Goal: Check status: Check status

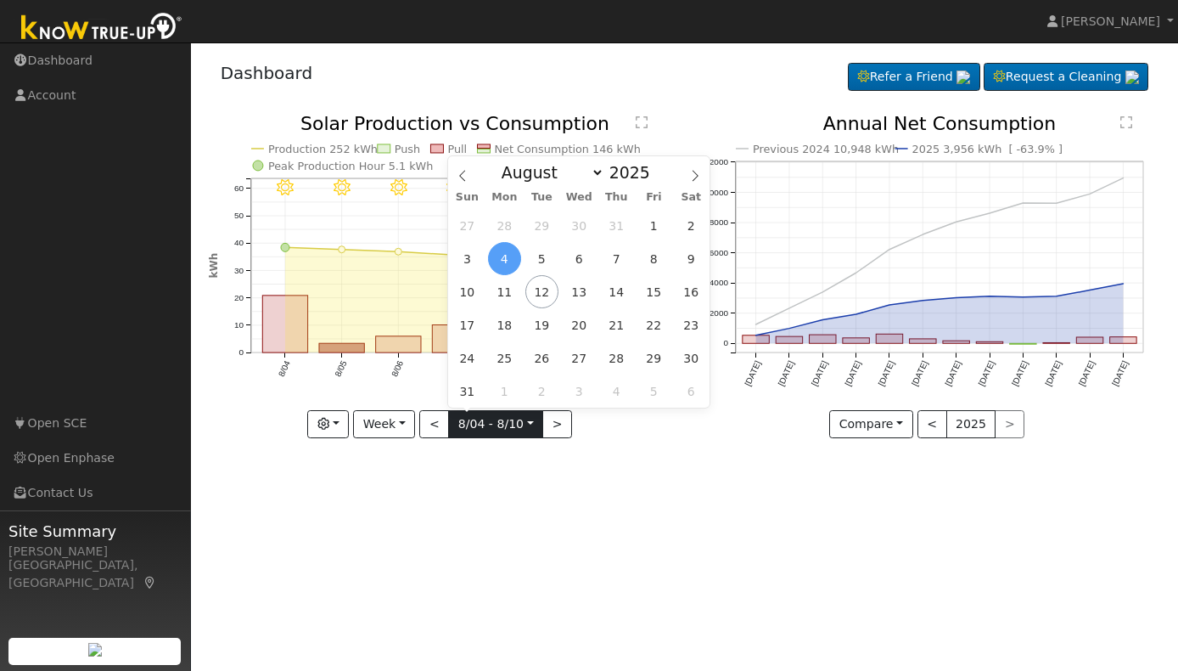
click at [532, 423] on input "[DATE]" at bounding box center [495, 424] width 93 height 27
click at [533, 421] on input "[DATE]" at bounding box center [495, 424] width 93 height 27
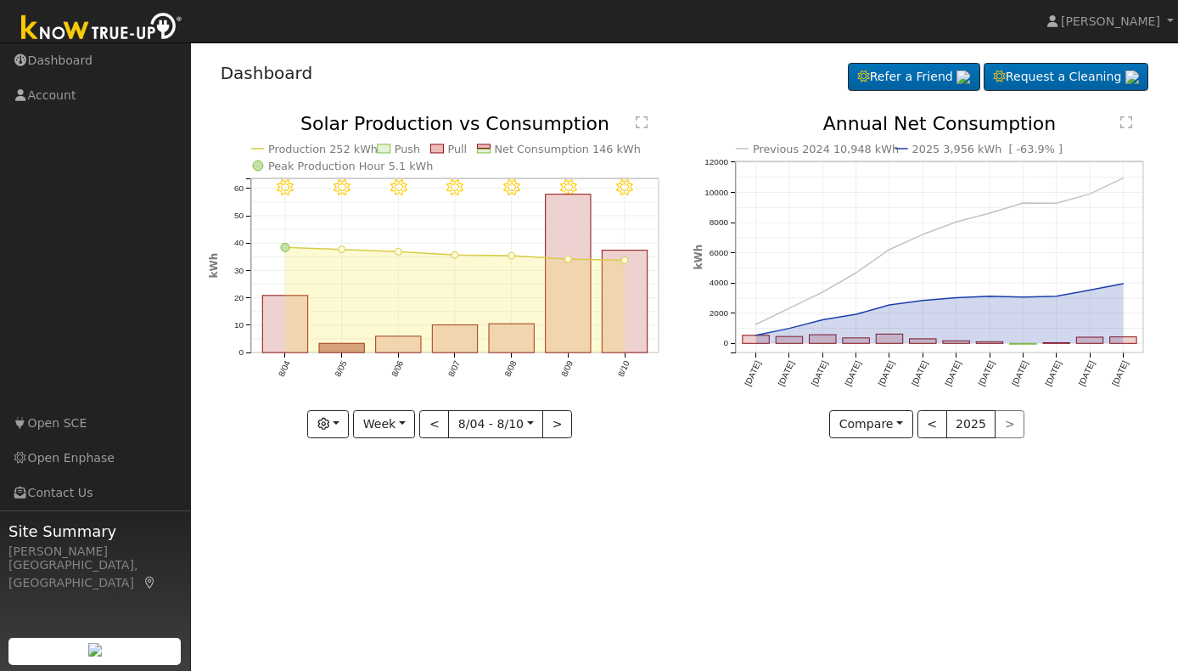
click at [465, 514] on div "User Profile First name Last name Email Email Notifications No Emails No Emails…" at bounding box center [684, 356] width 987 height 628
click at [411, 419] on button "Week" at bounding box center [384, 424] width 62 height 29
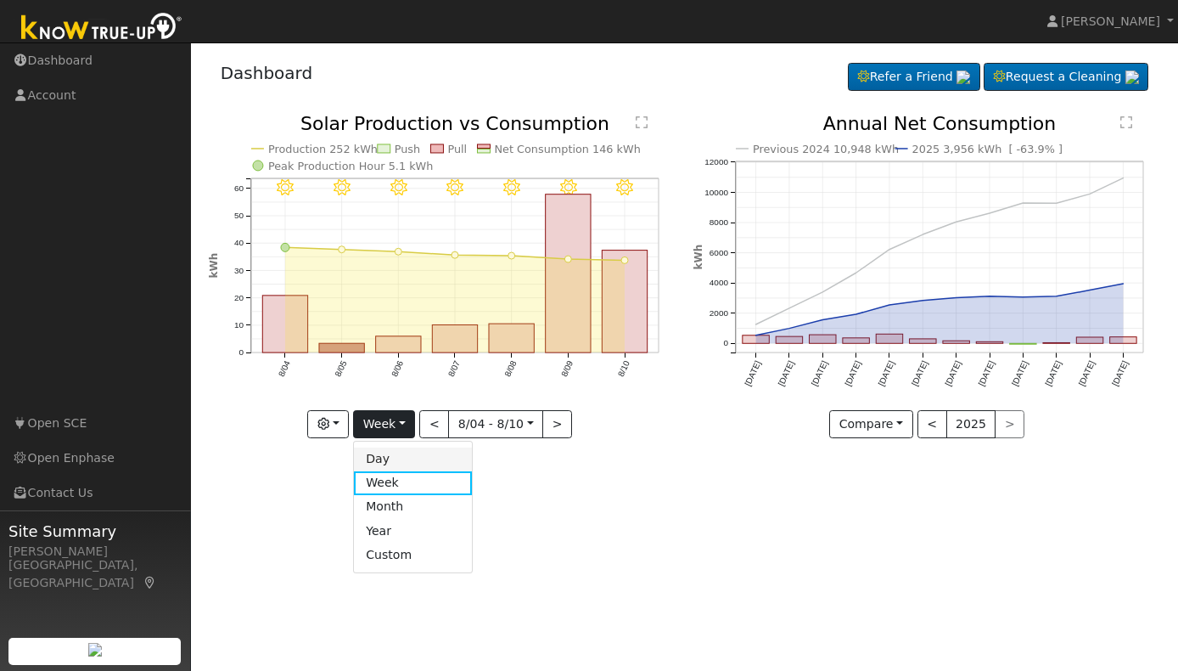
click at [404, 455] on link "Day" at bounding box center [413, 459] width 118 height 24
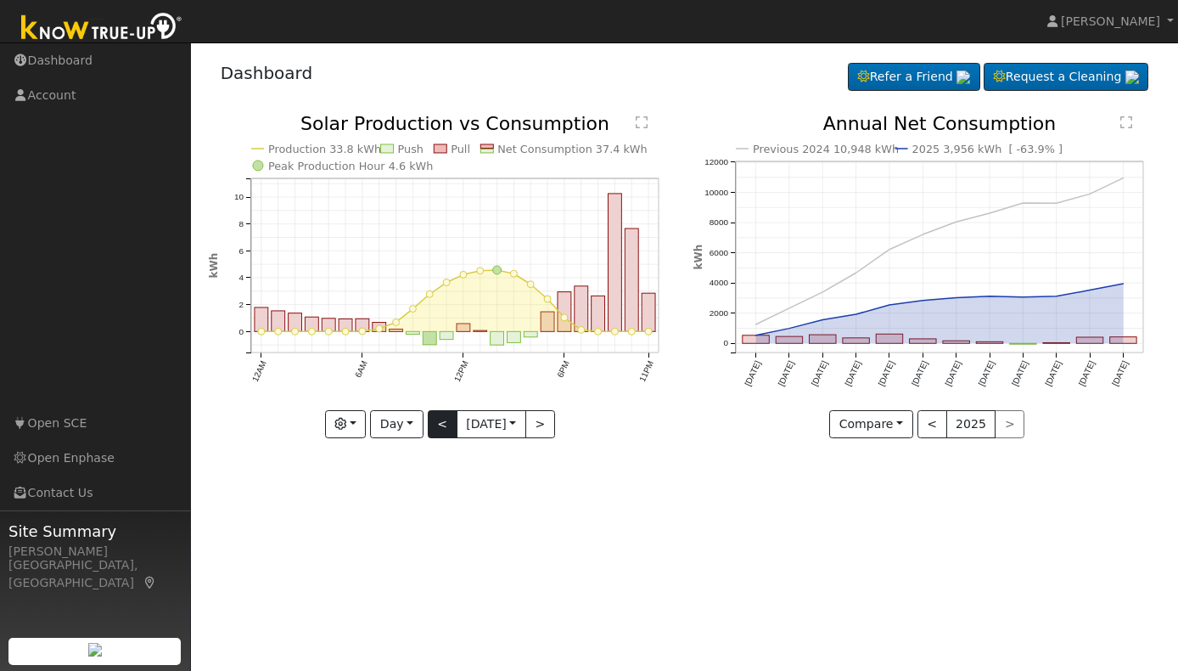
click at [440, 425] on button "<" at bounding box center [443, 424] width 30 height 29
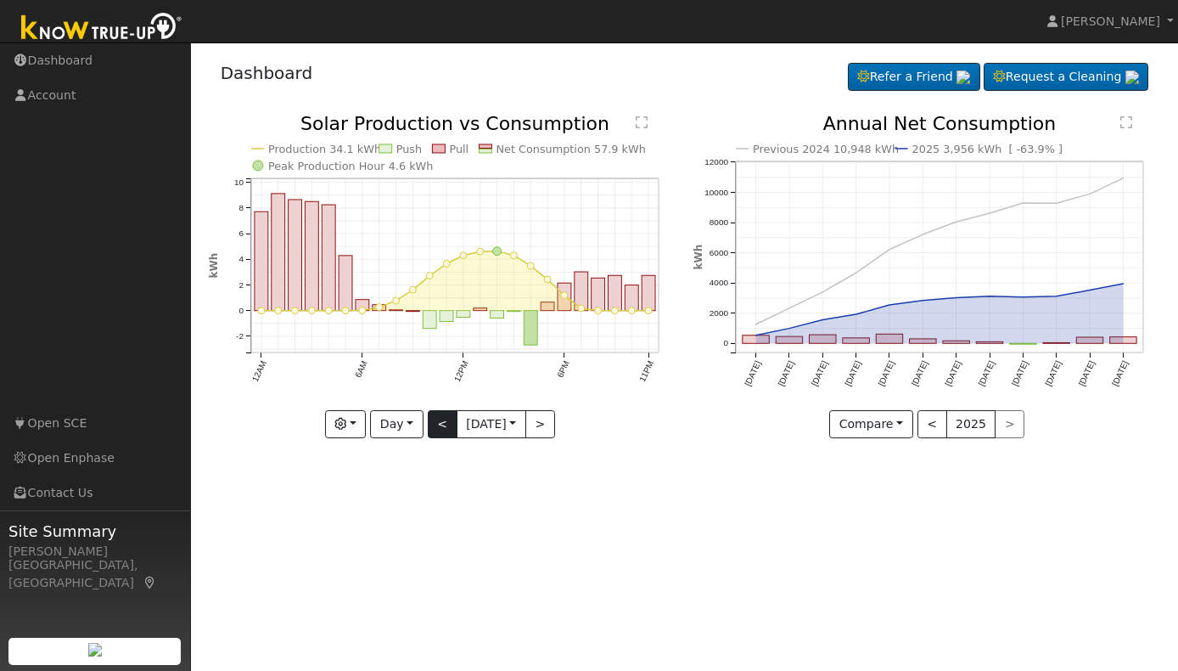
click at [440, 417] on button "<" at bounding box center [443, 424] width 30 height 29
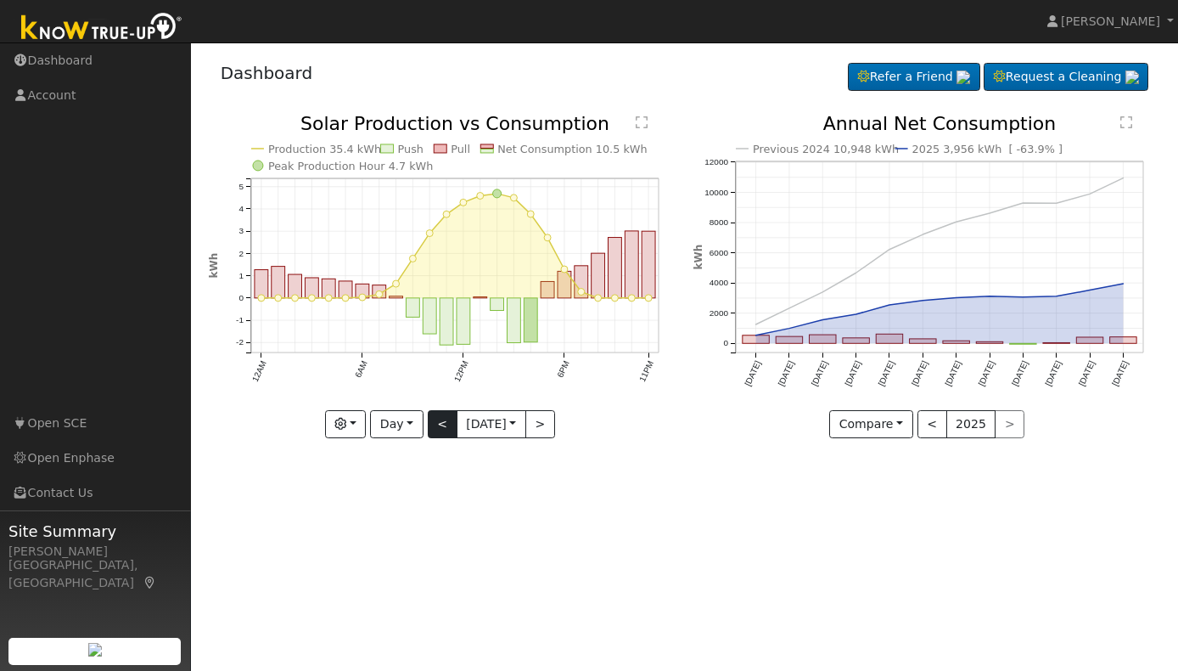
click at [444, 422] on button "<" at bounding box center [443, 424] width 30 height 29
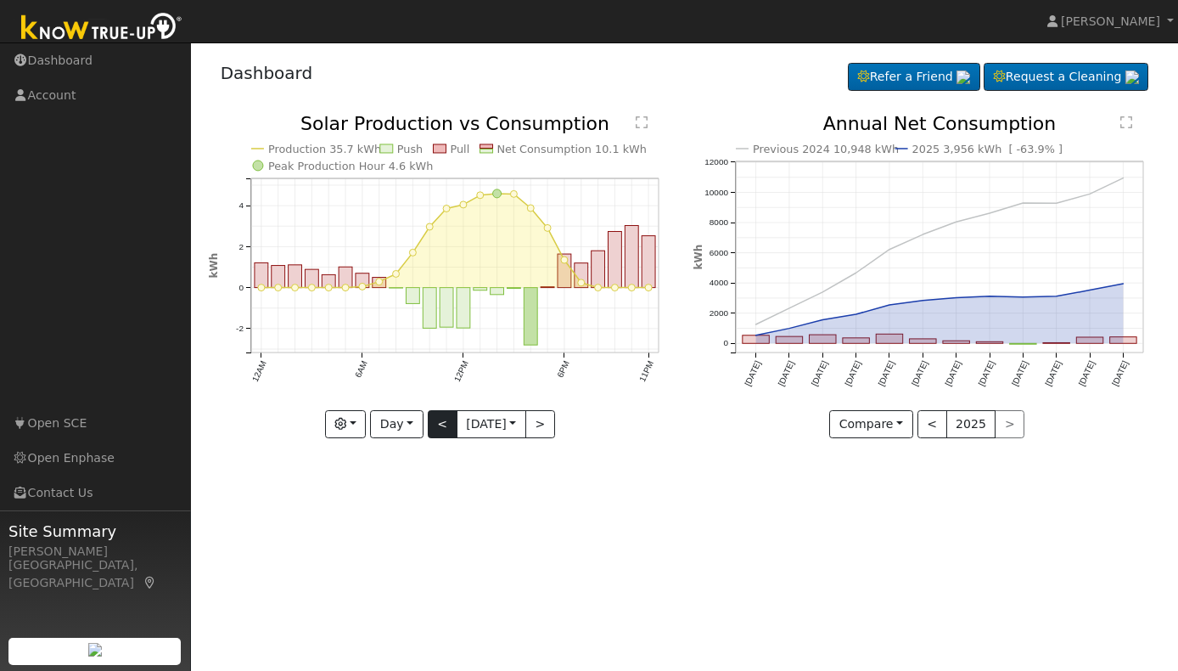
click at [441, 430] on button "<" at bounding box center [443, 424] width 30 height 29
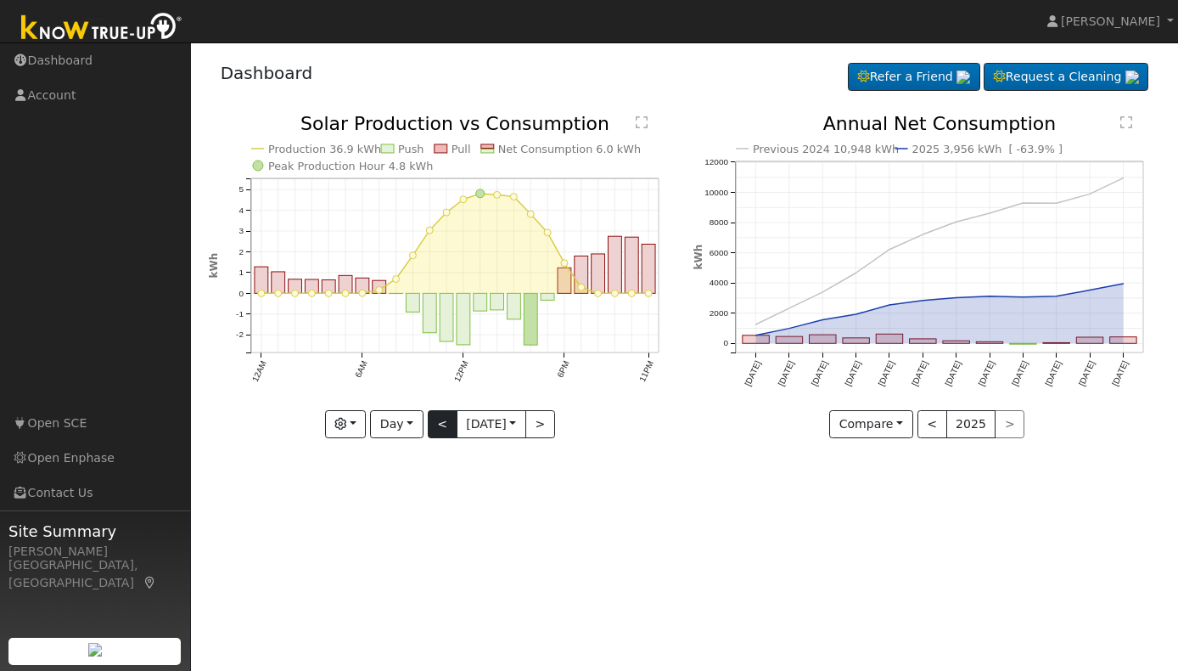
click at [440, 430] on button "<" at bounding box center [443, 424] width 30 height 29
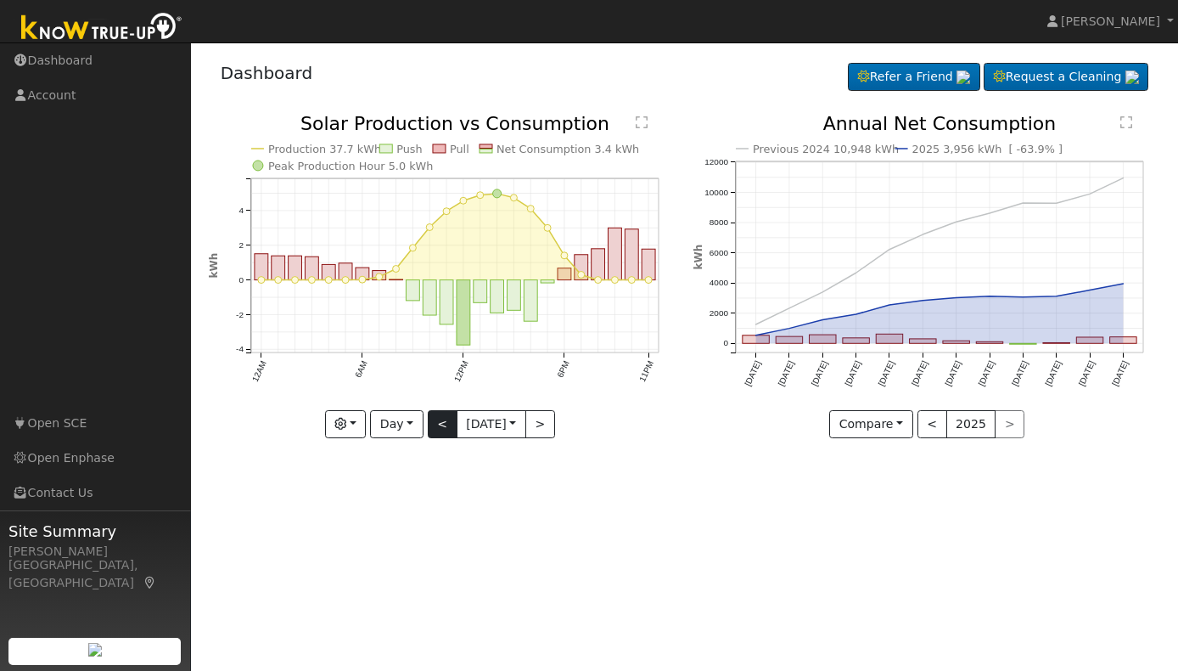
click at [440, 430] on button "<" at bounding box center [443, 424] width 30 height 29
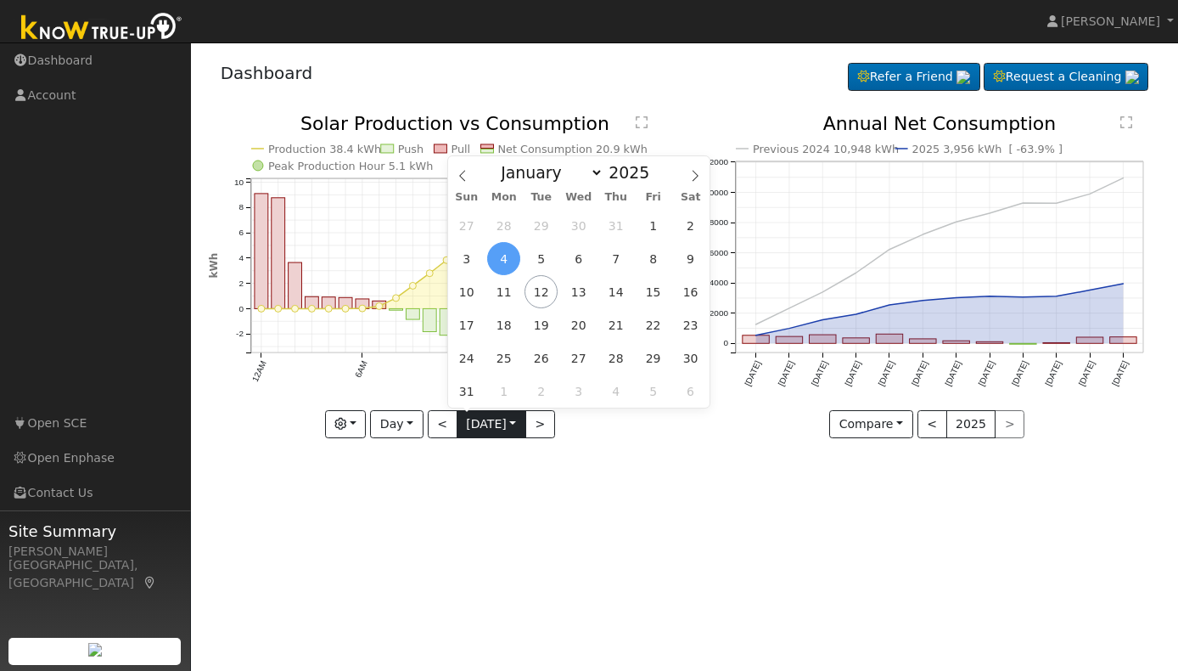
click at [525, 418] on input "[DATE]" at bounding box center [492, 424] width 68 height 27
click at [689, 258] on span "9" at bounding box center [690, 258] width 33 height 33
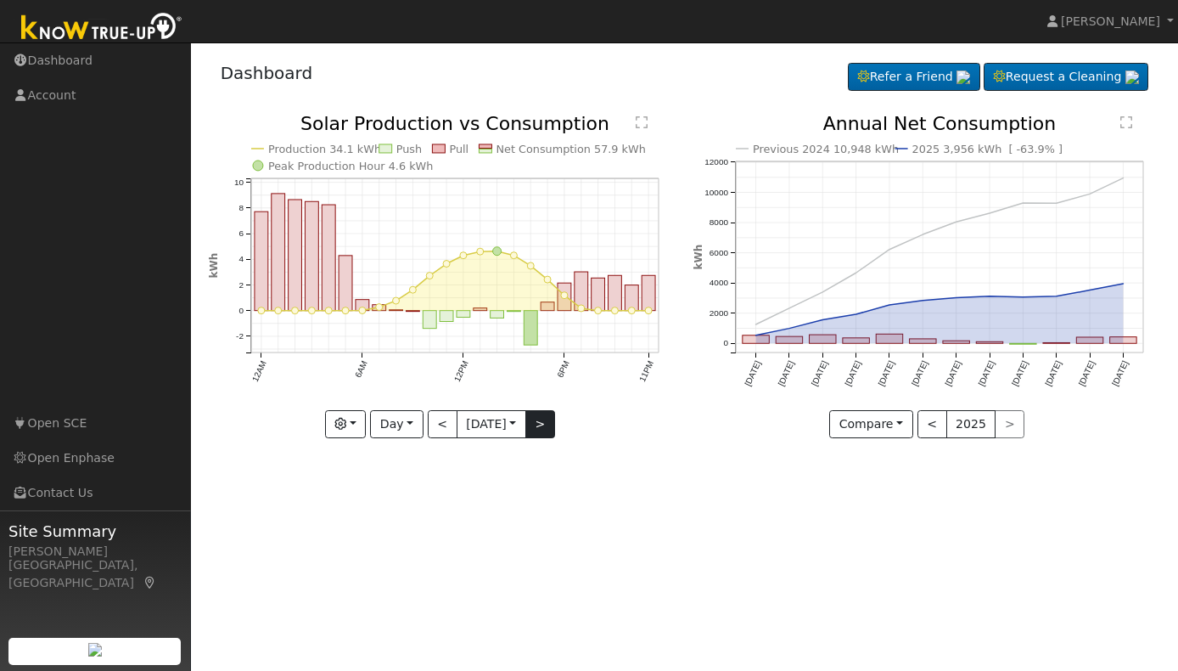
click at [548, 430] on button ">" at bounding box center [541, 424] width 30 height 29
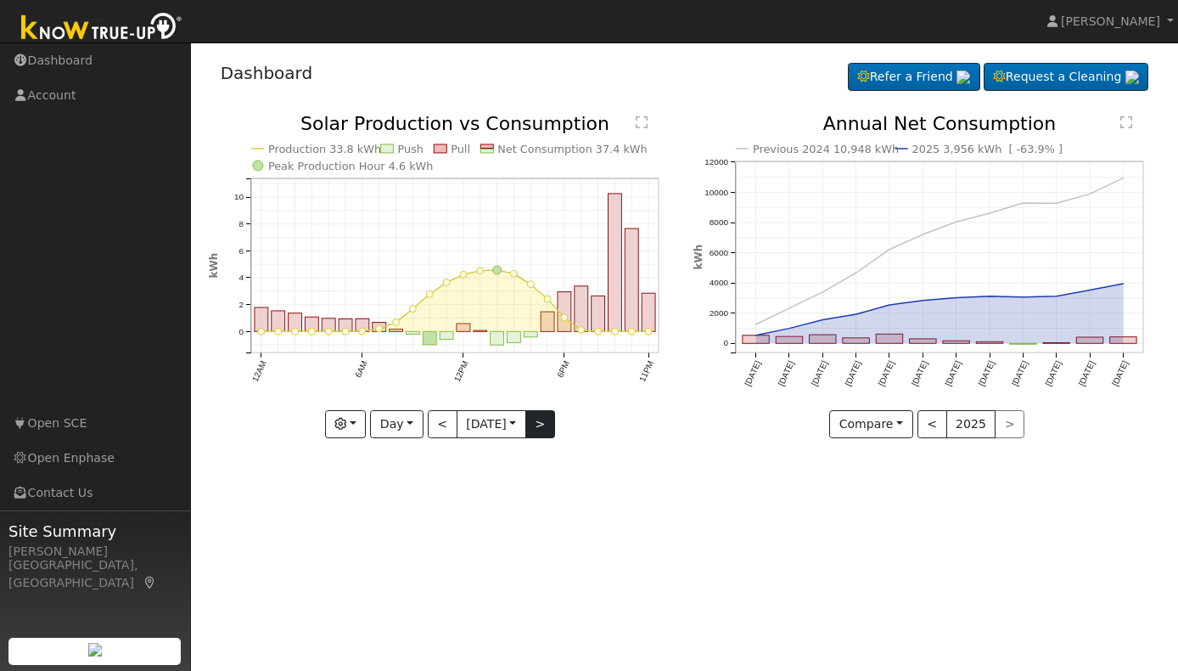
click at [548, 429] on button ">" at bounding box center [541, 424] width 30 height 29
type input "[DATE]"
